Goal: Transaction & Acquisition: Subscribe to service/newsletter

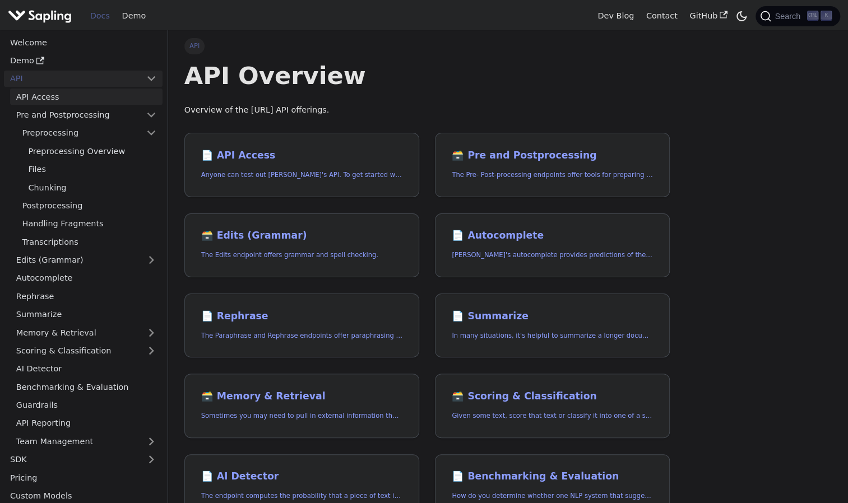
click at [54, 94] on link "API Access" at bounding box center [86, 97] width 152 height 16
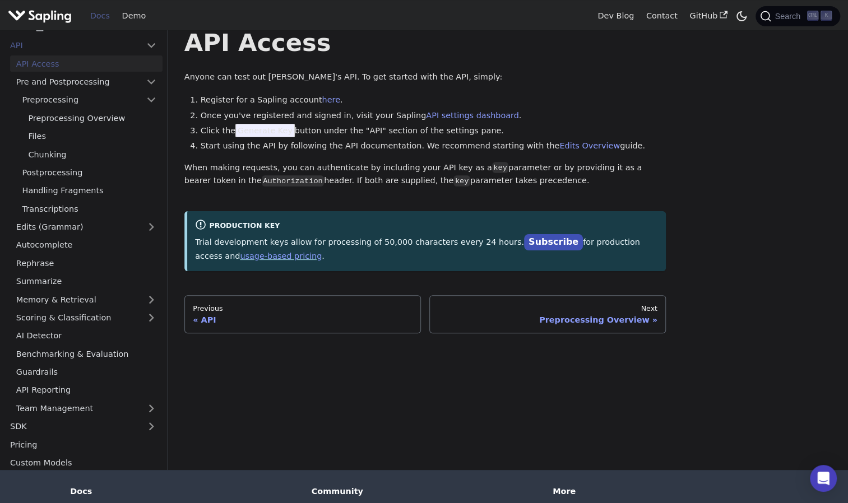
scroll to position [34, 0]
click at [524, 242] on link "Subscribe" at bounding box center [553, 242] width 59 height 16
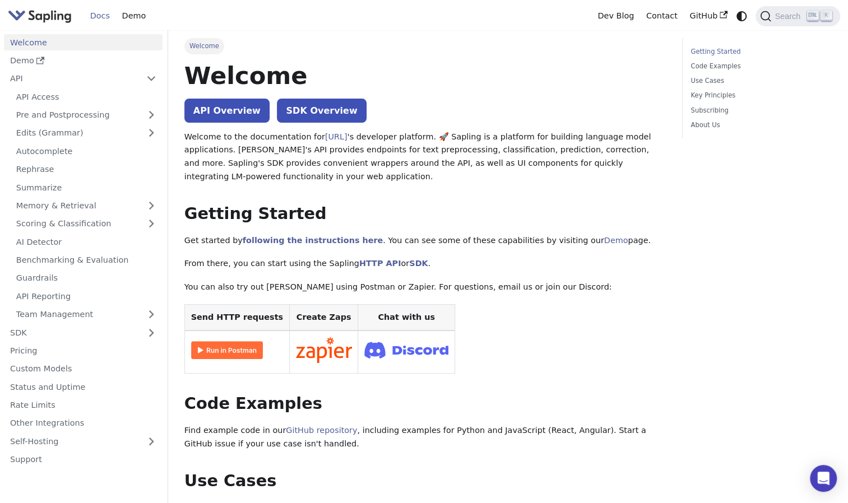
click at [54, 43] on link "Welcome" at bounding box center [83, 42] width 159 height 16
click at [41, 10] on img "Main" at bounding box center [40, 16] width 64 height 16
click at [741, 15] on icon "Switch between dark and light mode (currently system mode)" at bounding box center [741, 16] width 13 height 13
click at [741, 15] on icon "Switch between dark and light mode (currently light mode)" at bounding box center [741, 16] width 13 height 13
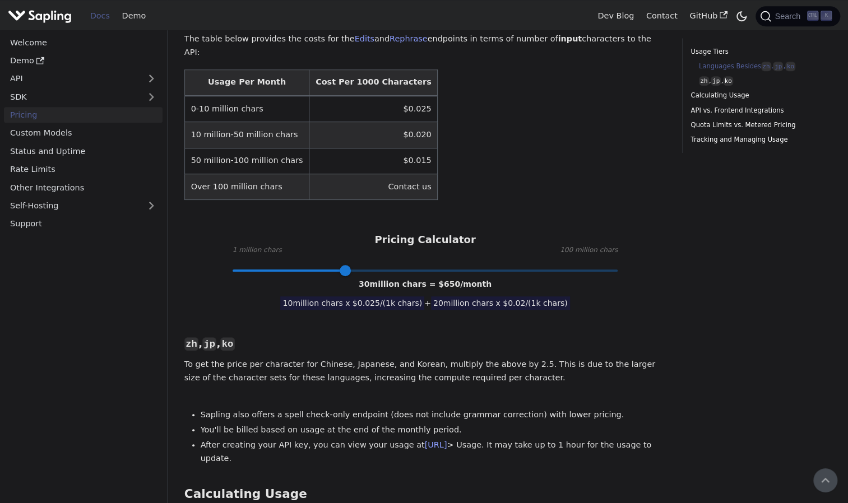
scroll to position [364, 0]
drag, startPoint x: 345, startPoint y: 232, endPoint x: 238, endPoint y: 234, distance: 107.6
click at [238, 266] on span at bounding box center [236, 271] width 11 height 11
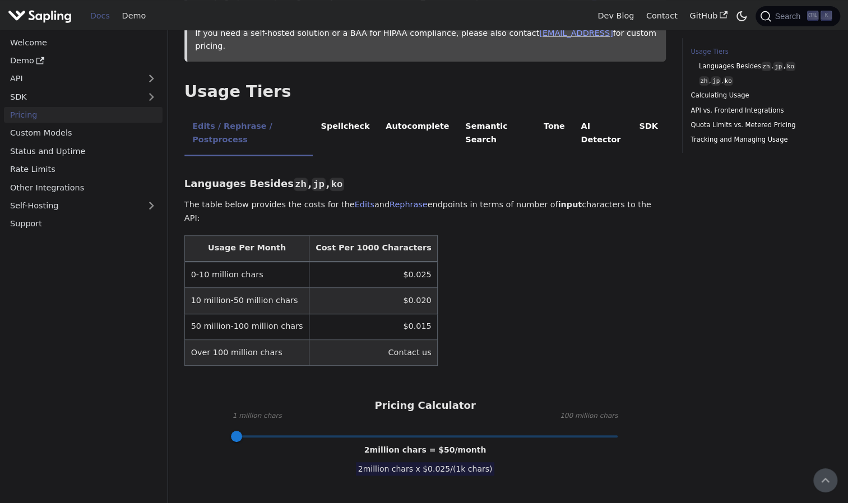
scroll to position [198, 0]
type input "23"
drag, startPoint x: 238, startPoint y: 393, endPoint x: 316, endPoint y: 394, distance: 78.5
click at [340, 431] on span at bounding box center [345, 436] width 11 height 11
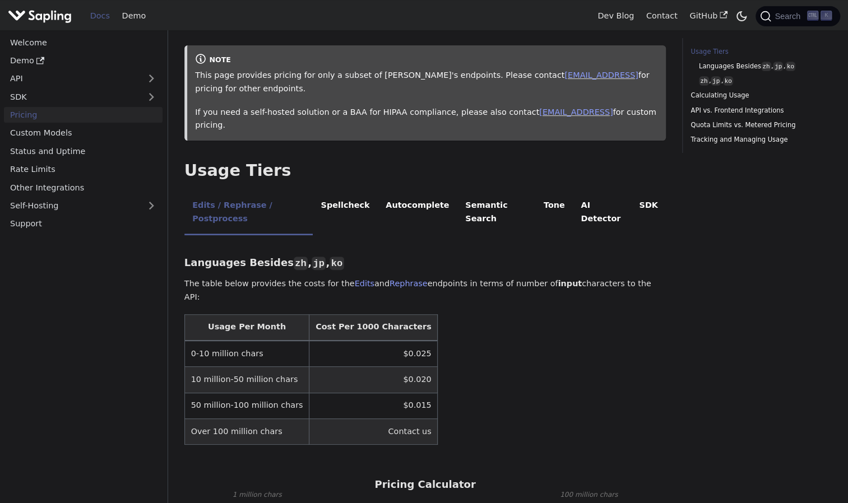
scroll to position [81, 0]
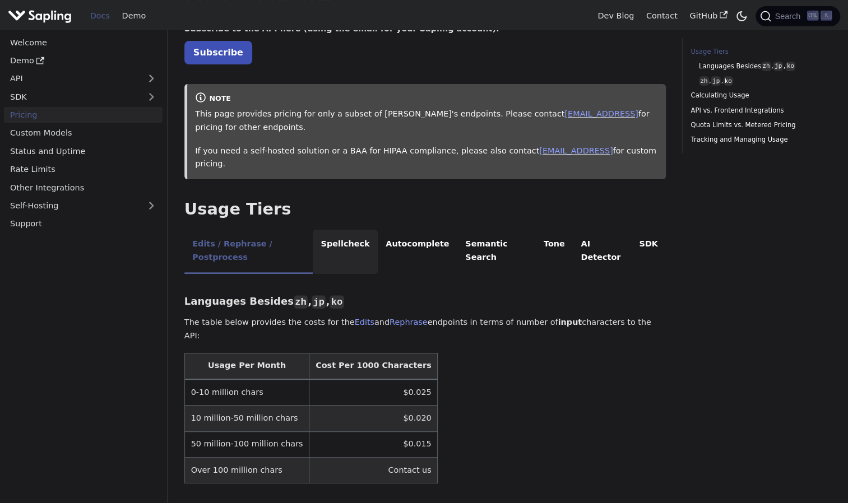
click at [350, 231] on li "Spellcheck" at bounding box center [345, 252] width 65 height 44
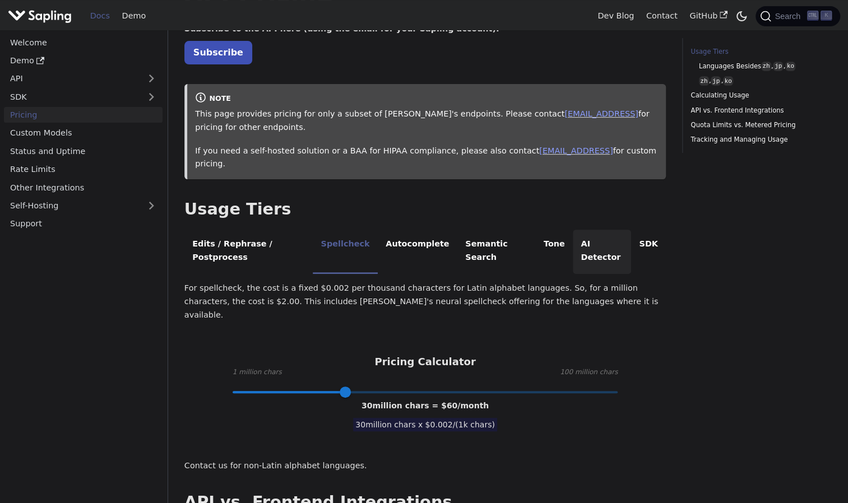
click at [592, 230] on li "AI Detector" at bounding box center [602, 252] width 58 height 44
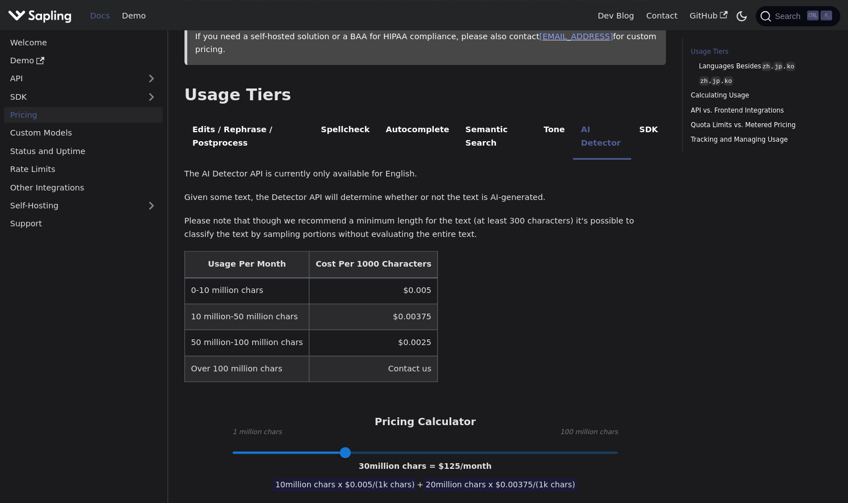
scroll to position [197, 0]
